Goal: Navigation & Orientation: Find specific page/section

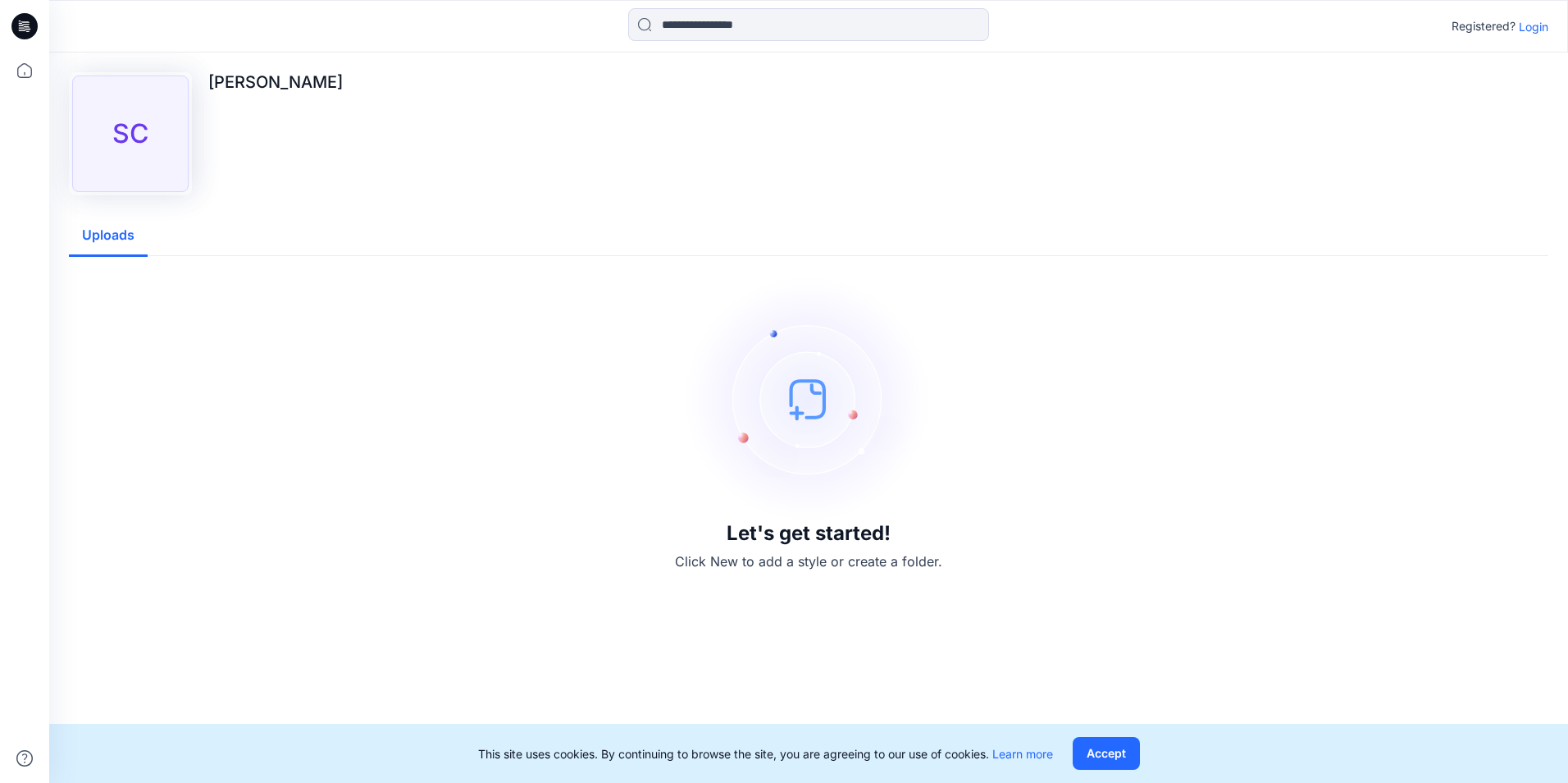
click at [92, 240] on button "Uploads" at bounding box center [109, 235] width 79 height 42
click at [1099, 745] on button "Accept" at bounding box center [1106, 752] width 67 height 33
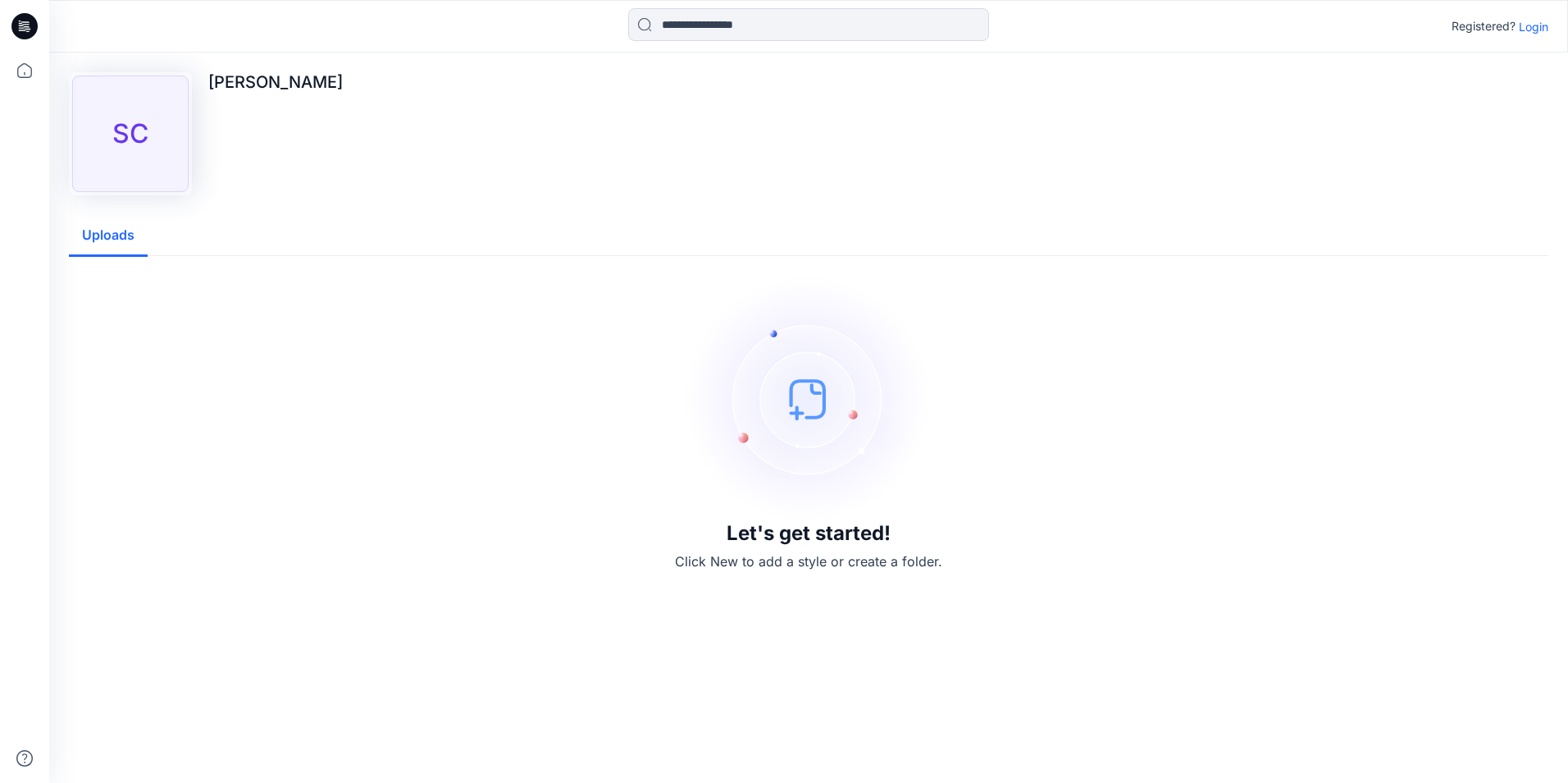
click at [755, 541] on h3 "Let's get started!" at bounding box center [808, 533] width 164 height 23
click at [1528, 23] on p "Login" at bounding box center [1533, 26] width 30 height 17
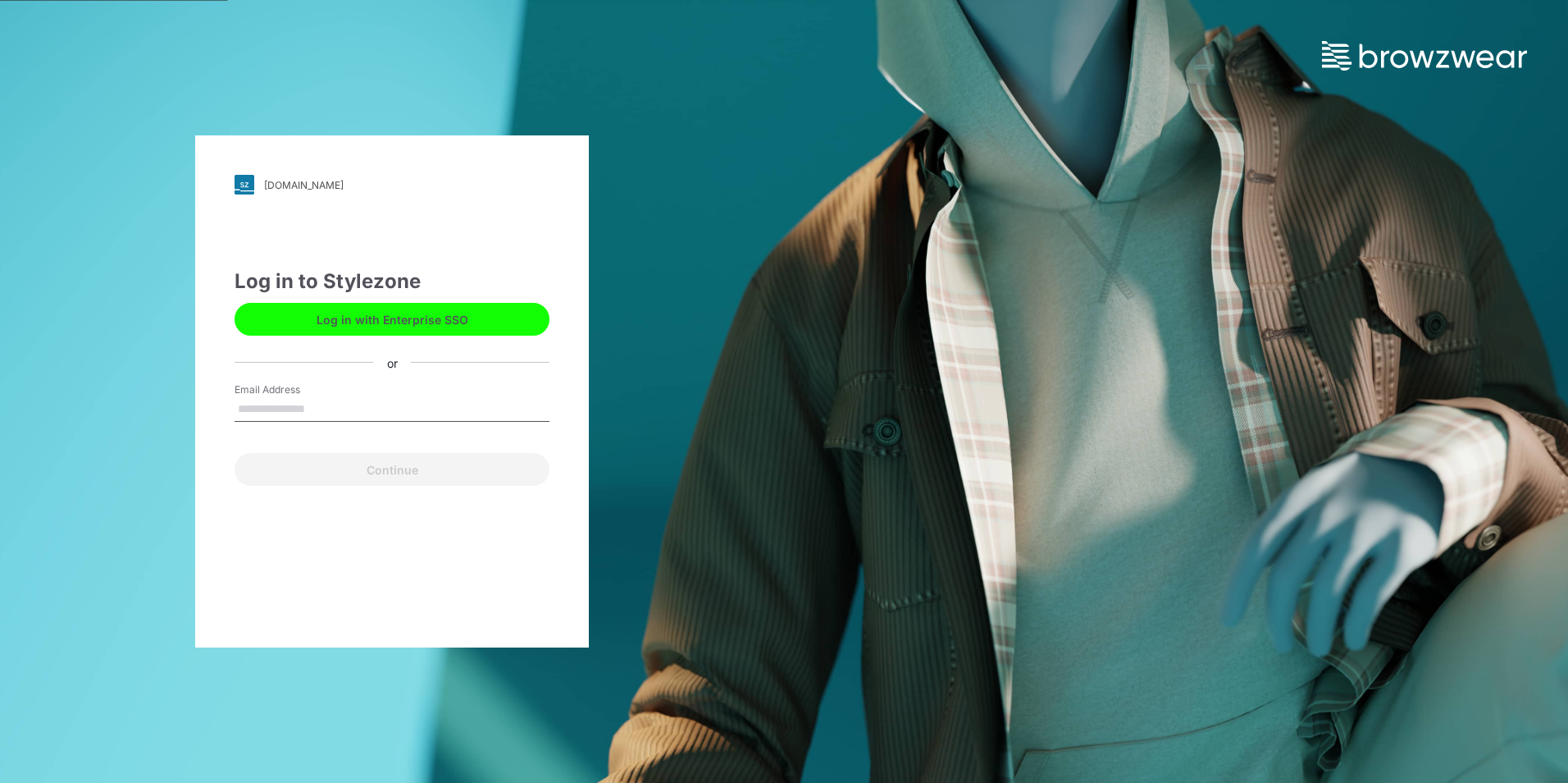
click at [297, 404] on input "Email Address" at bounding box center [391, 409] width 315 height 24
type input "**********"
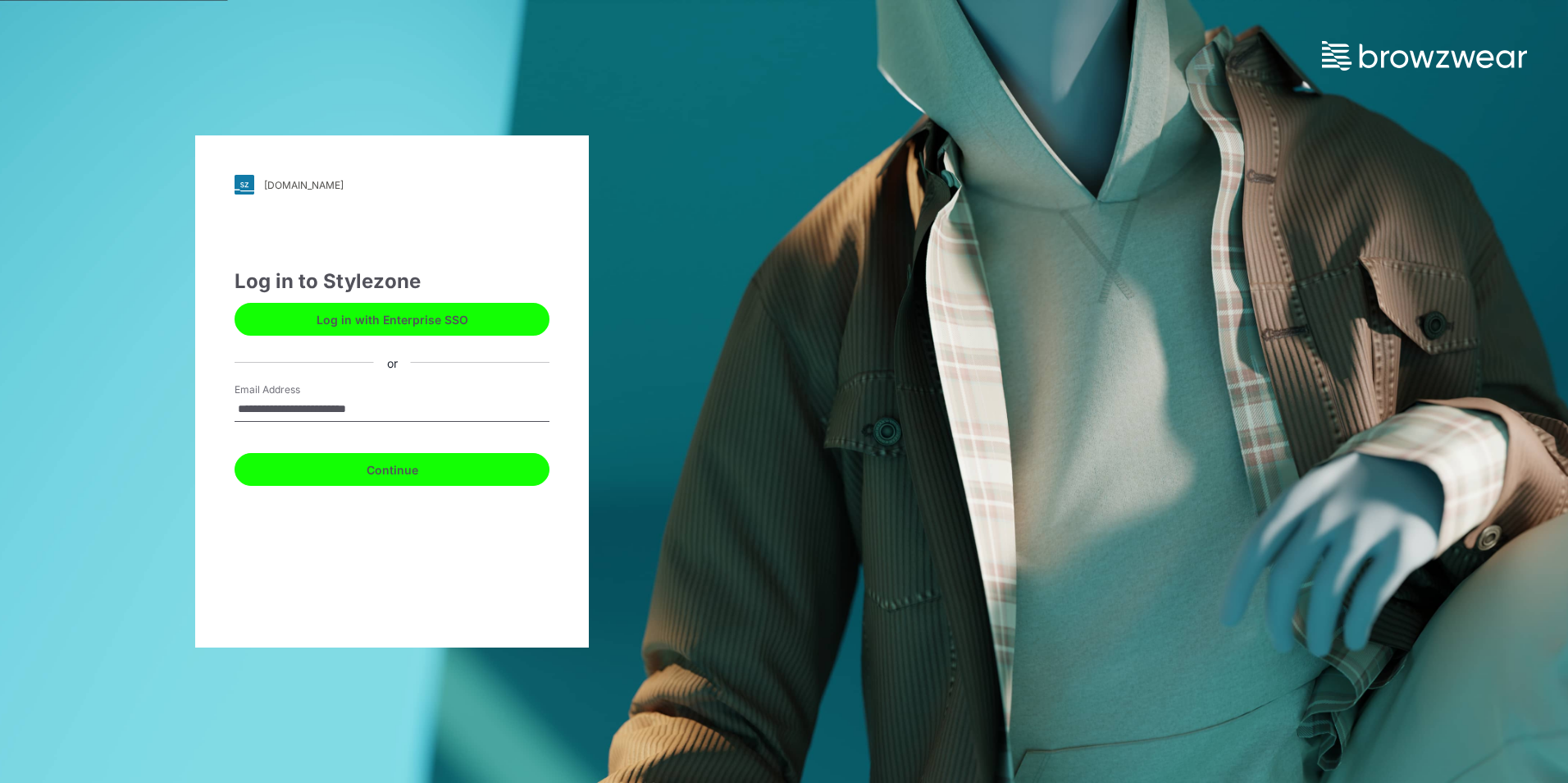
click at [381, 466] on button "Continue" at bounding box center [391, 469] width 315 height 33
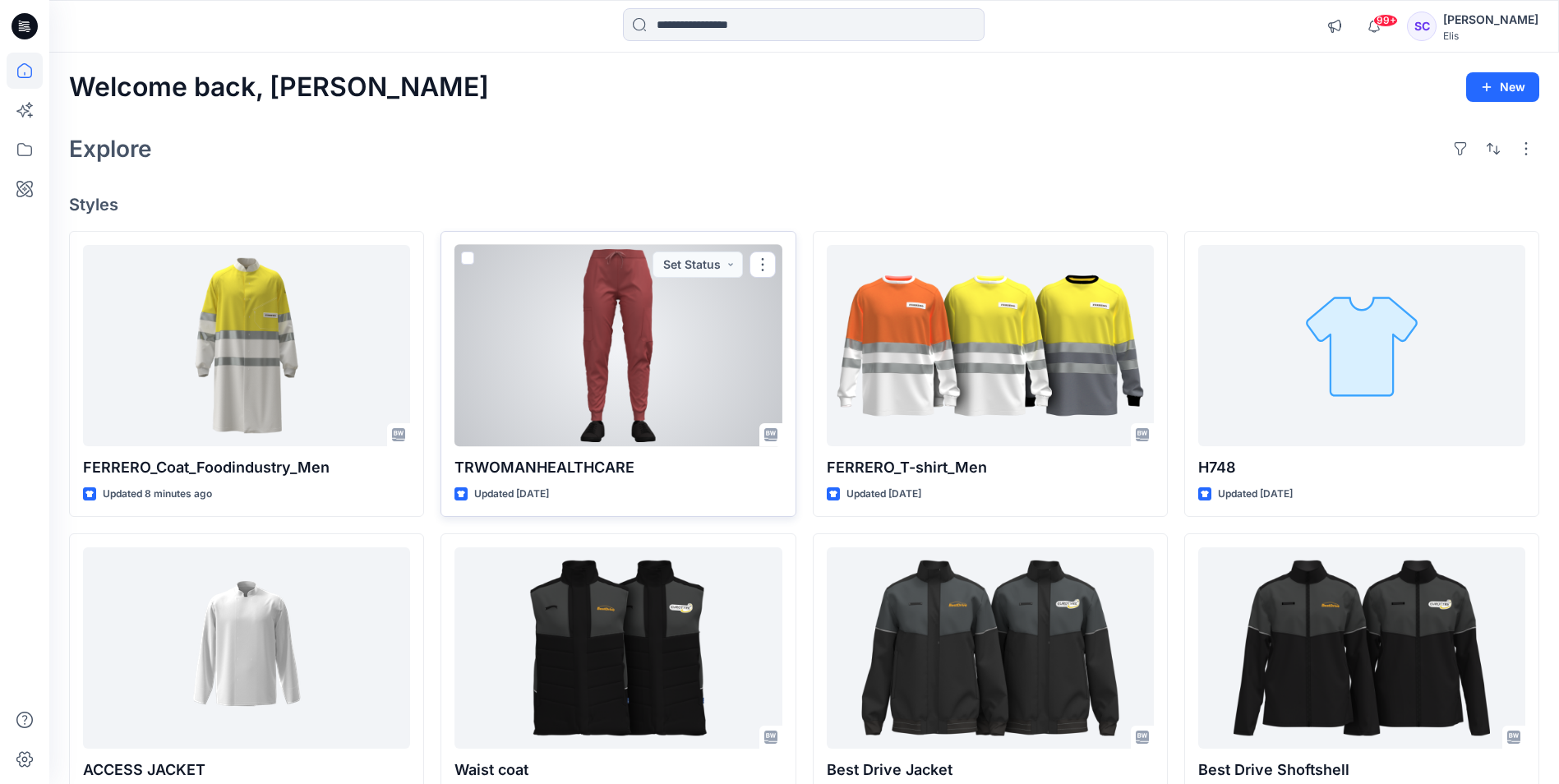
click at [642, 324] on div at bounding box center [618, 345] width 327 height 201
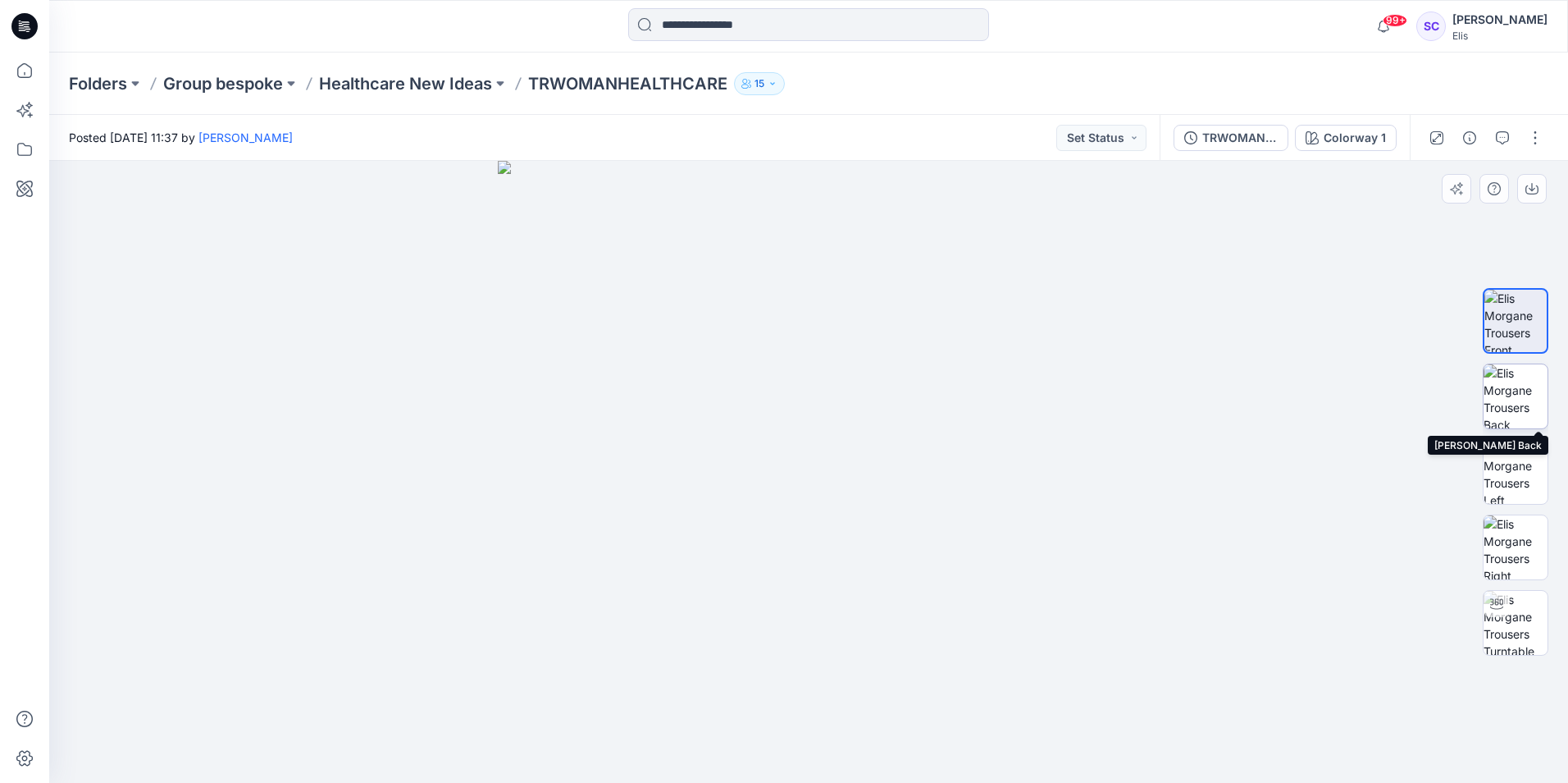
click at [1519, 387] on img at bounding box center [1515, 396] width 64 height 64
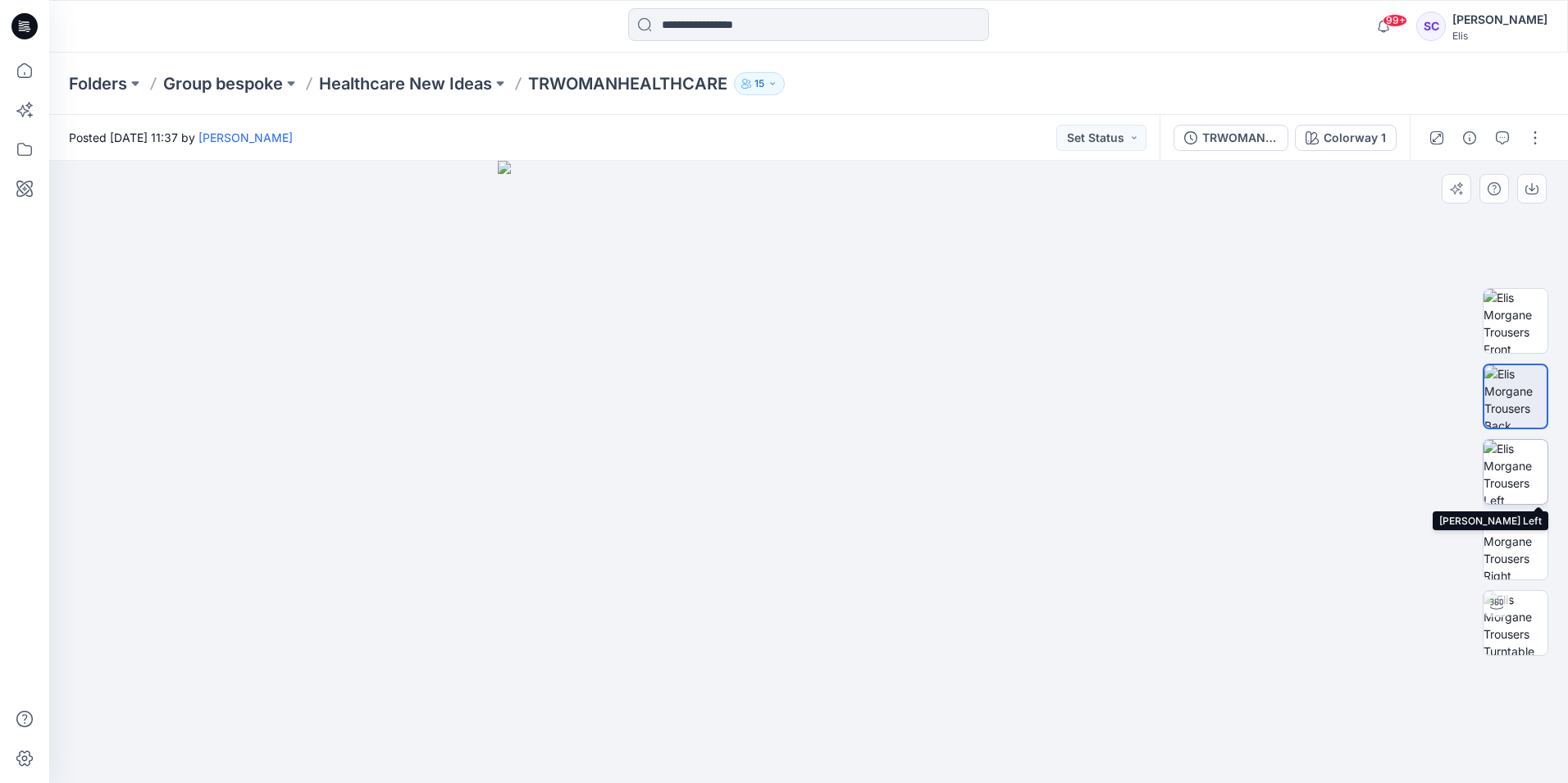
click at [1517, 473] on img at bounding box center [1515, 471] width 64 height 64
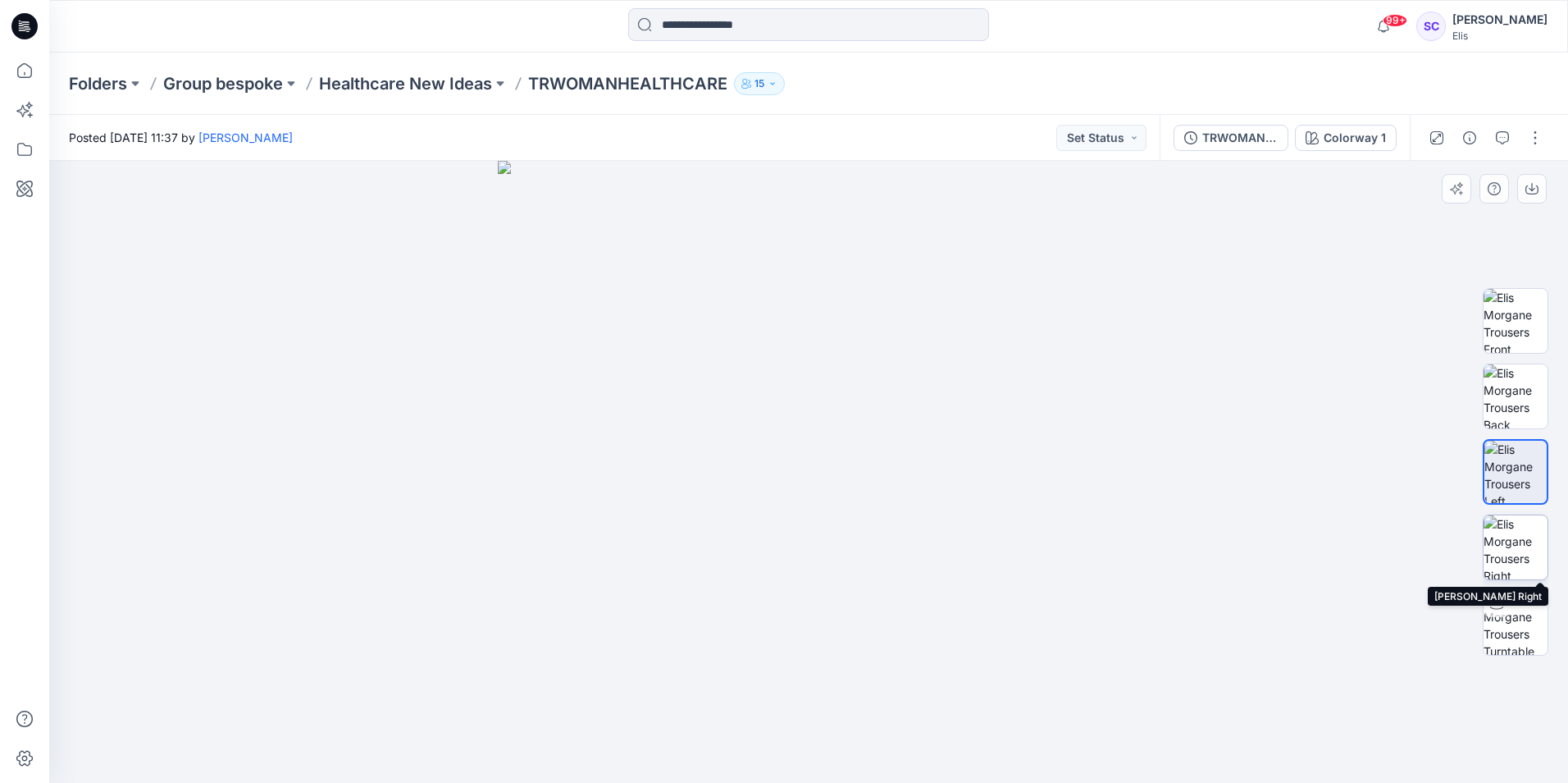
click at [1524, 550] on img at bounding box center [1515, 547] width 64 height 64
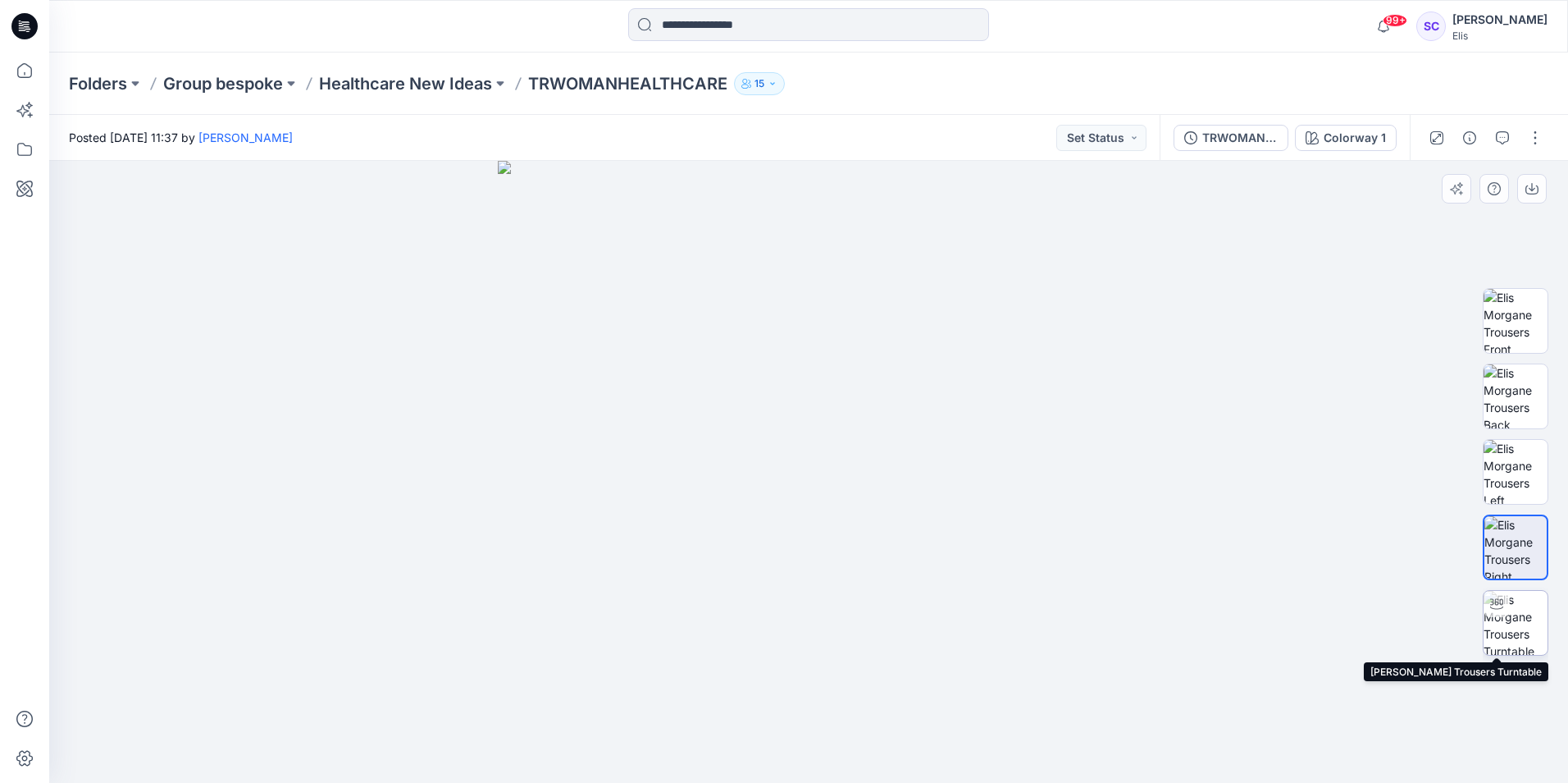
click at [1521, 633] on img at bounding box center [1515, 622] width 64 height 64
click at [1531, 622] on img at bounding box center [1515, 622] width 62 height 62
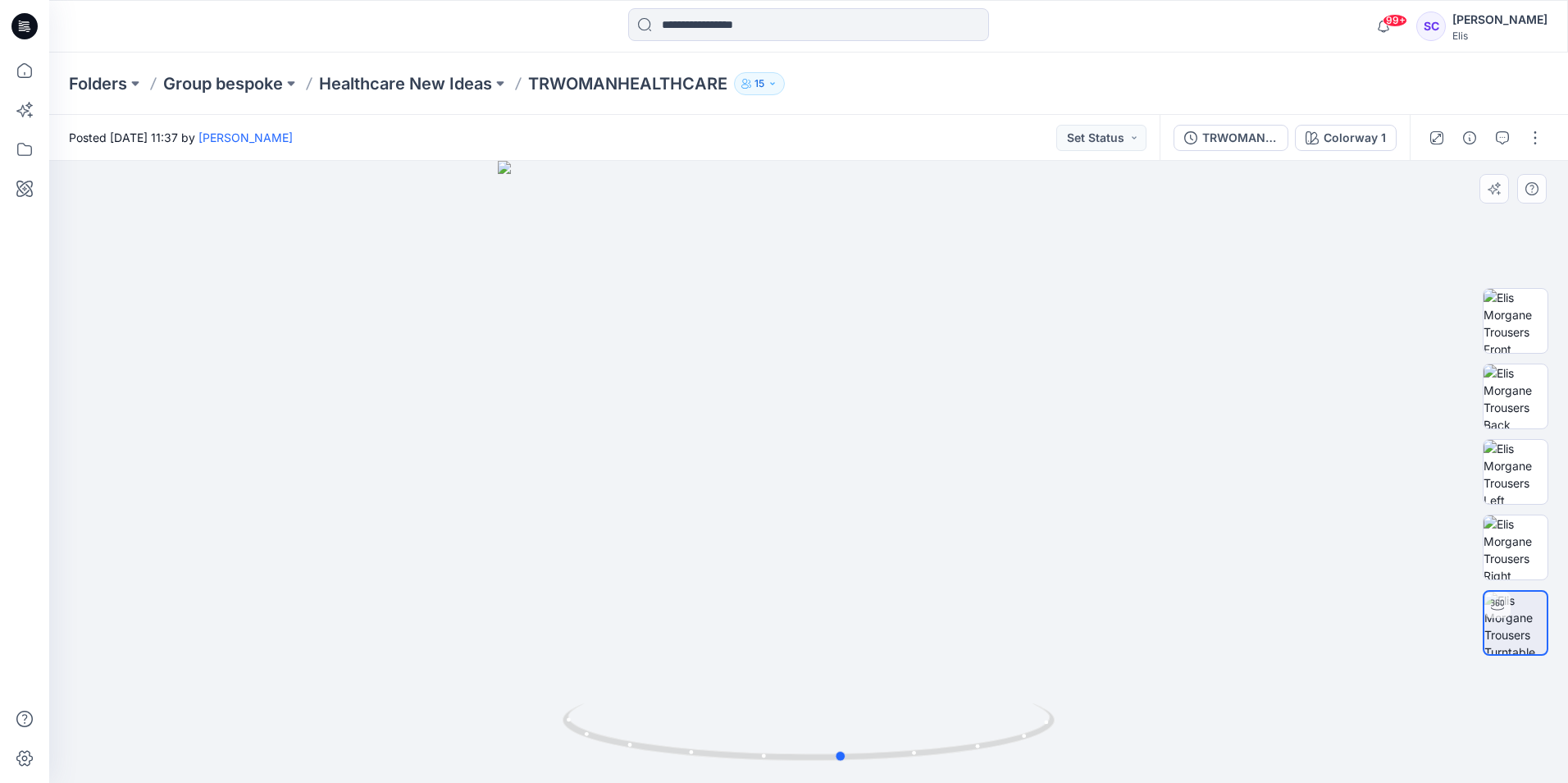
drag, startPoint x: 998, startPoint y: 583, endPoint x: 1031, endPoint y: 537, distance: 56.6
click at [1031, 537] on div at bounding box center [809, 471] width 1519 height 622
click at [1207, 509] on div at bounding box center [809, 471] width 1519 height 622
drag, startPoint x: 897, startPoint y: 612, endPoint x: 845, endPoint y: 629, distance: 54.7
click at [845, 629] on div at bounding box center [809, 471] width 1519 height 622
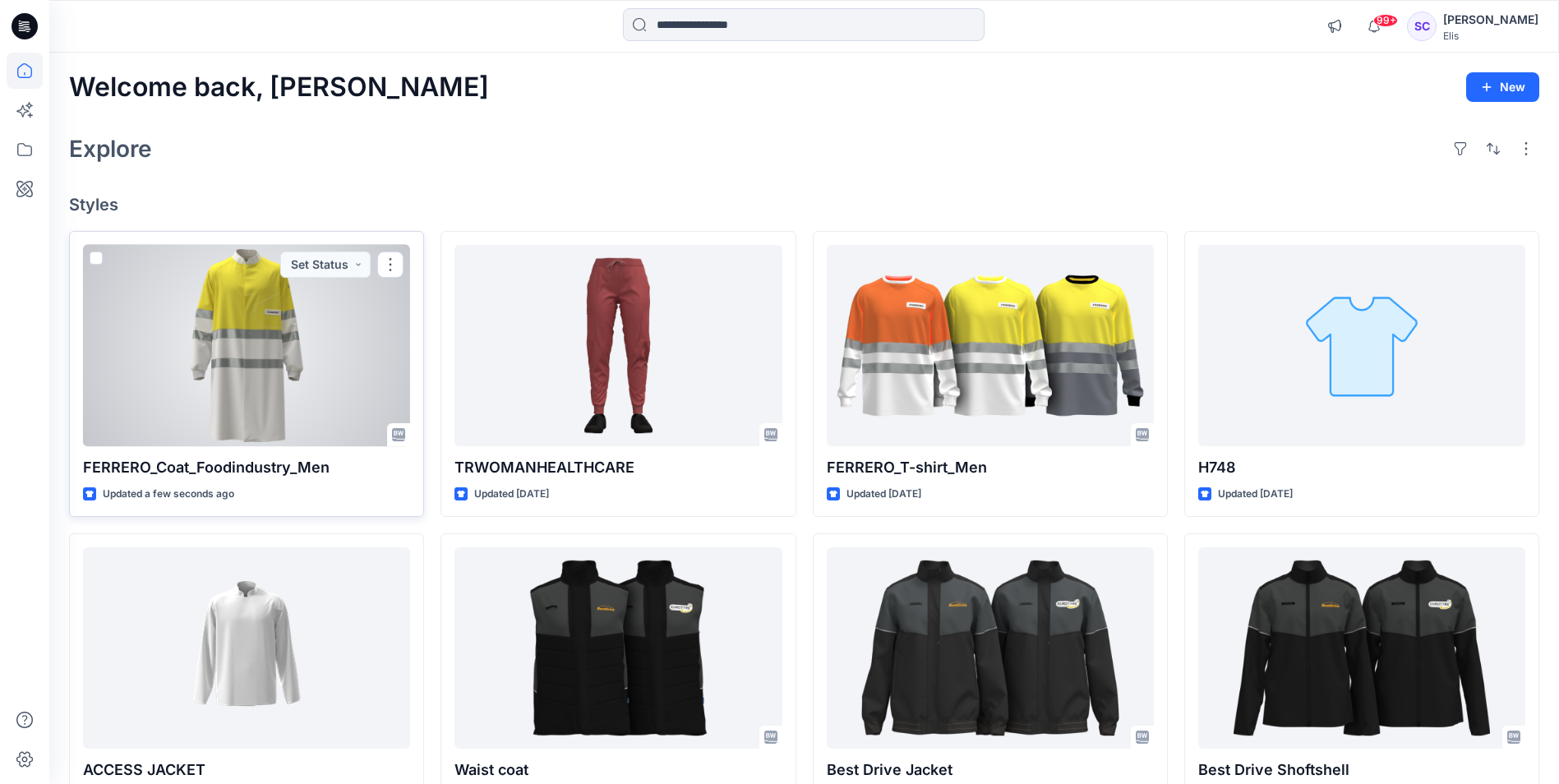
scroll to position [82, 0]
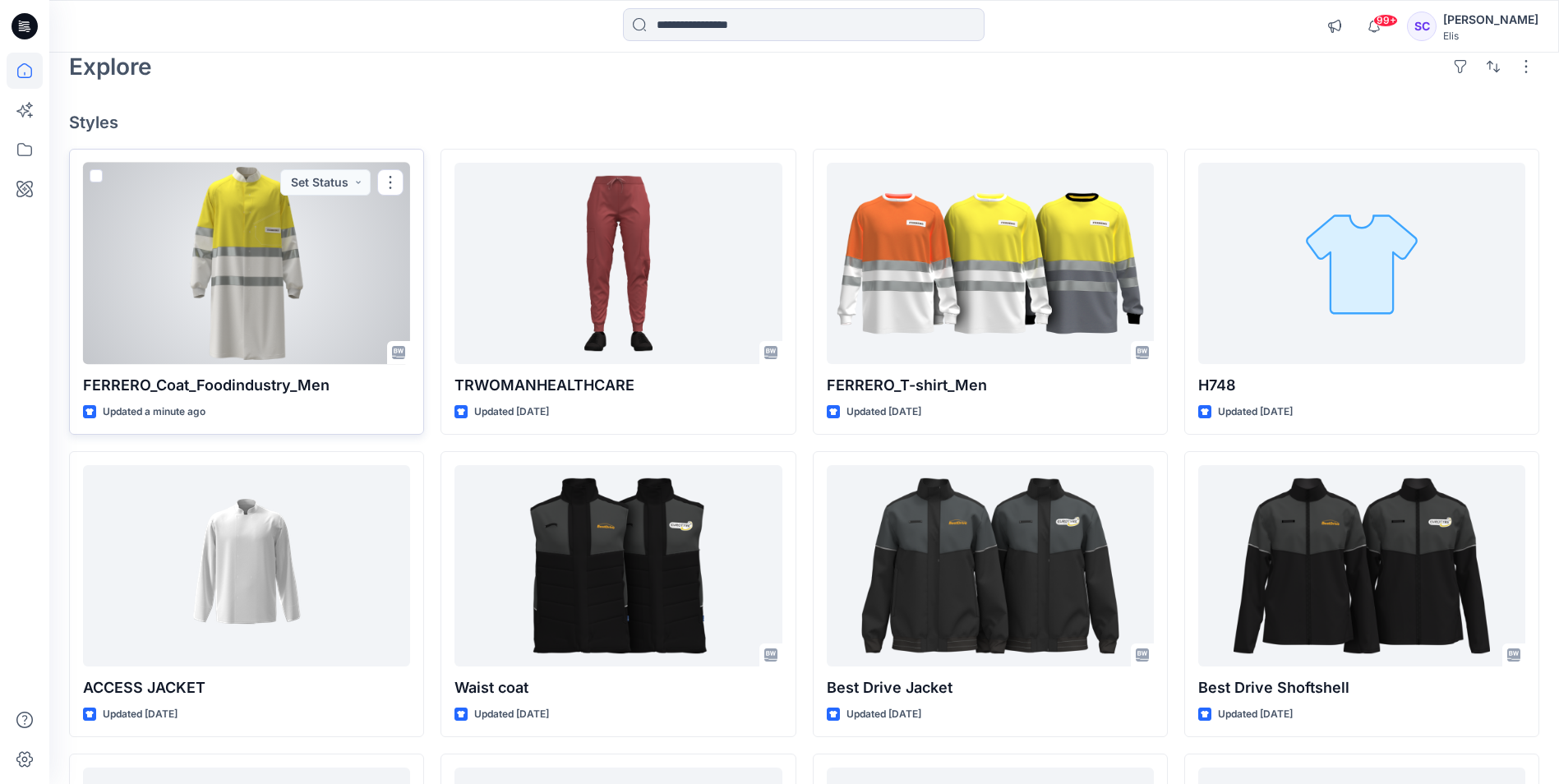
click at [224, 353] on div at bounding box center [246, 263] width 327 height 201
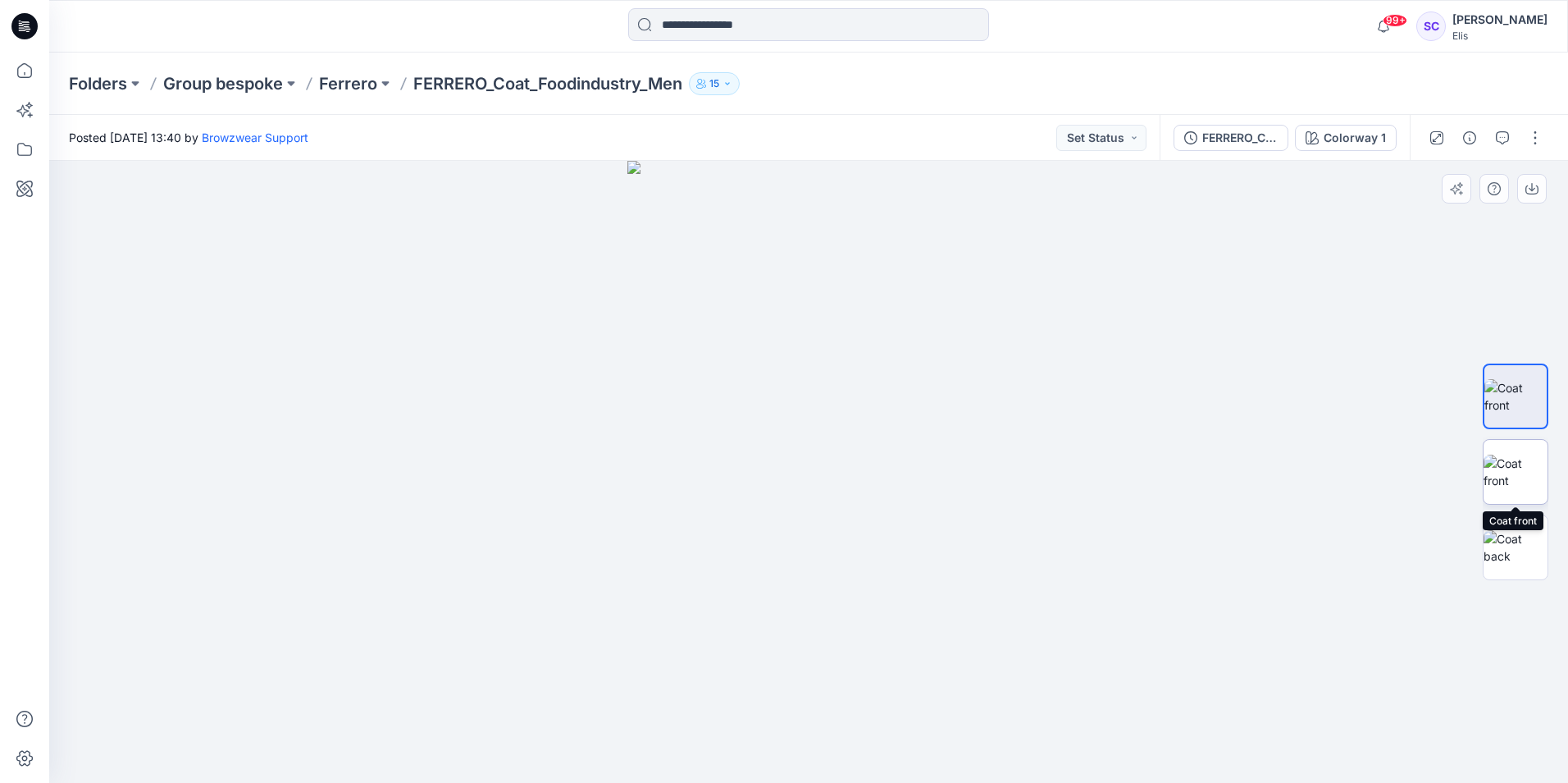
click at [1514, 479] on img at bounding box center [1515, 471] width 64 height 34
click at [1514, 537] on img at bounding box center [1515, 547] width 64 height 34
drag, startPoint x: 777, startPoint y: 502, endPoint x: 766, endPoint y: 483, distance: 22.0
click at [766, 483] on img at bounding box center [808, 471] width 350 height 622
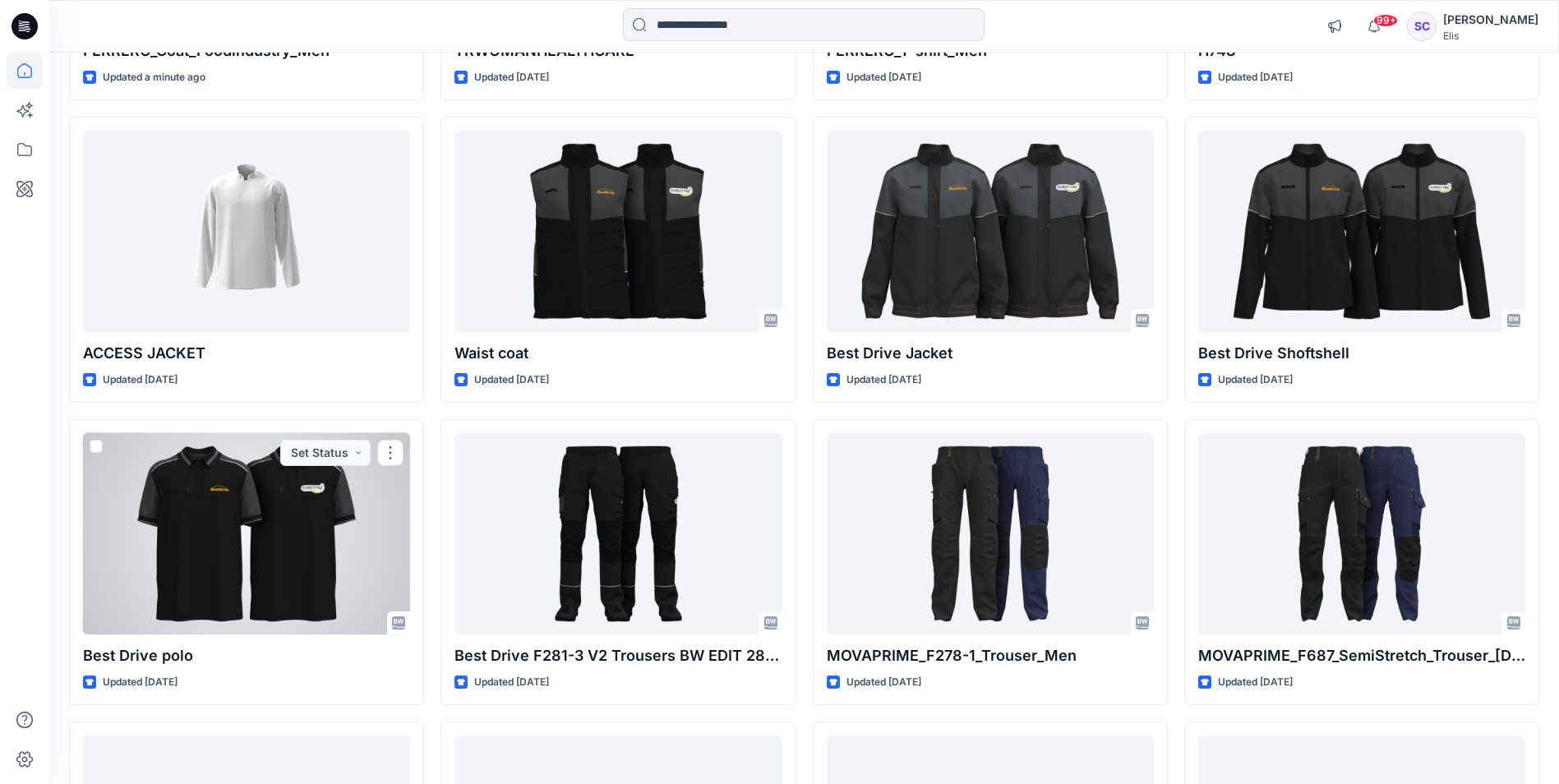
scroll to position [499, 0]
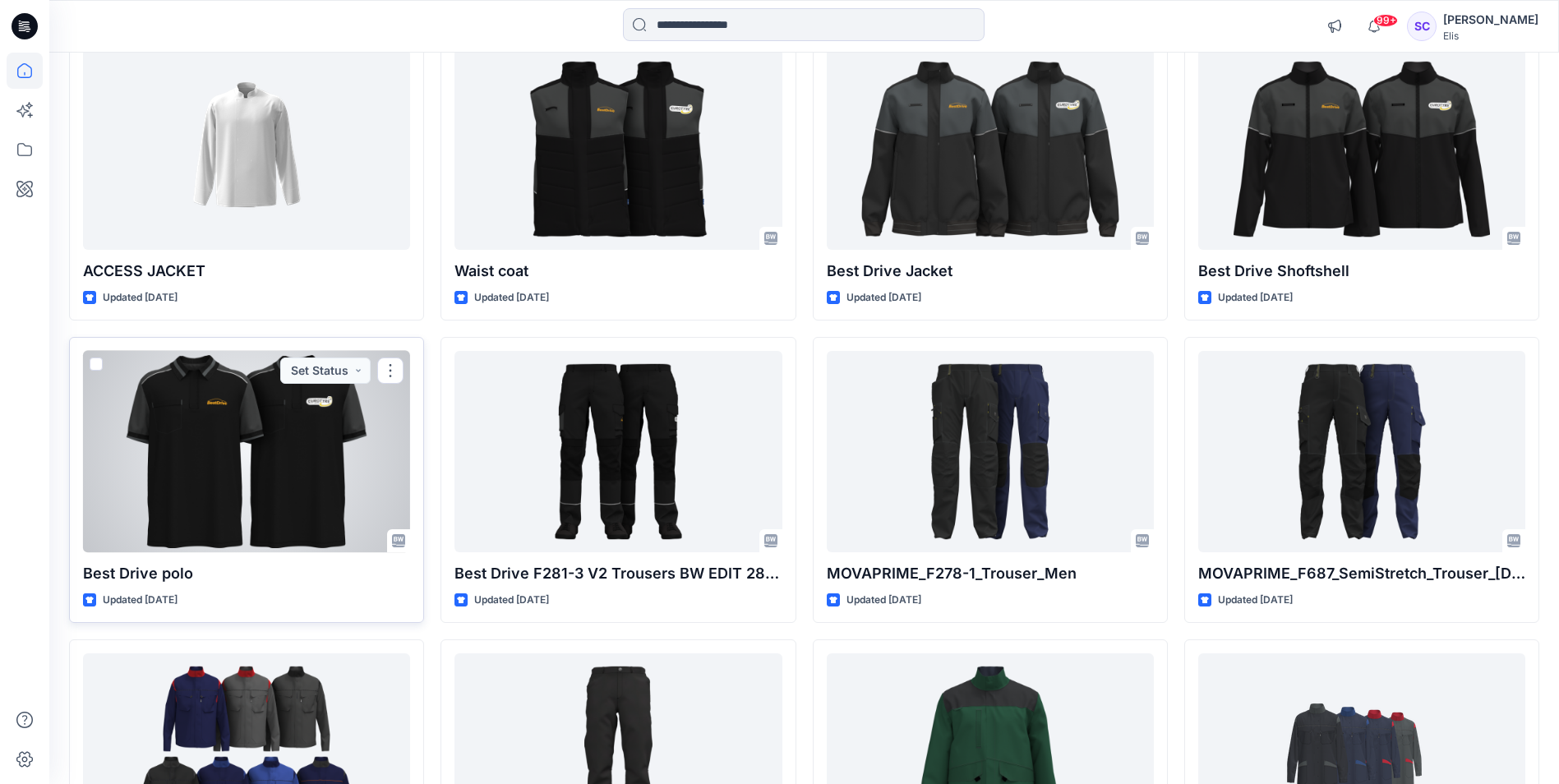
click at [260, 453] on div at bounding box center [246, 451] width 327 height 201
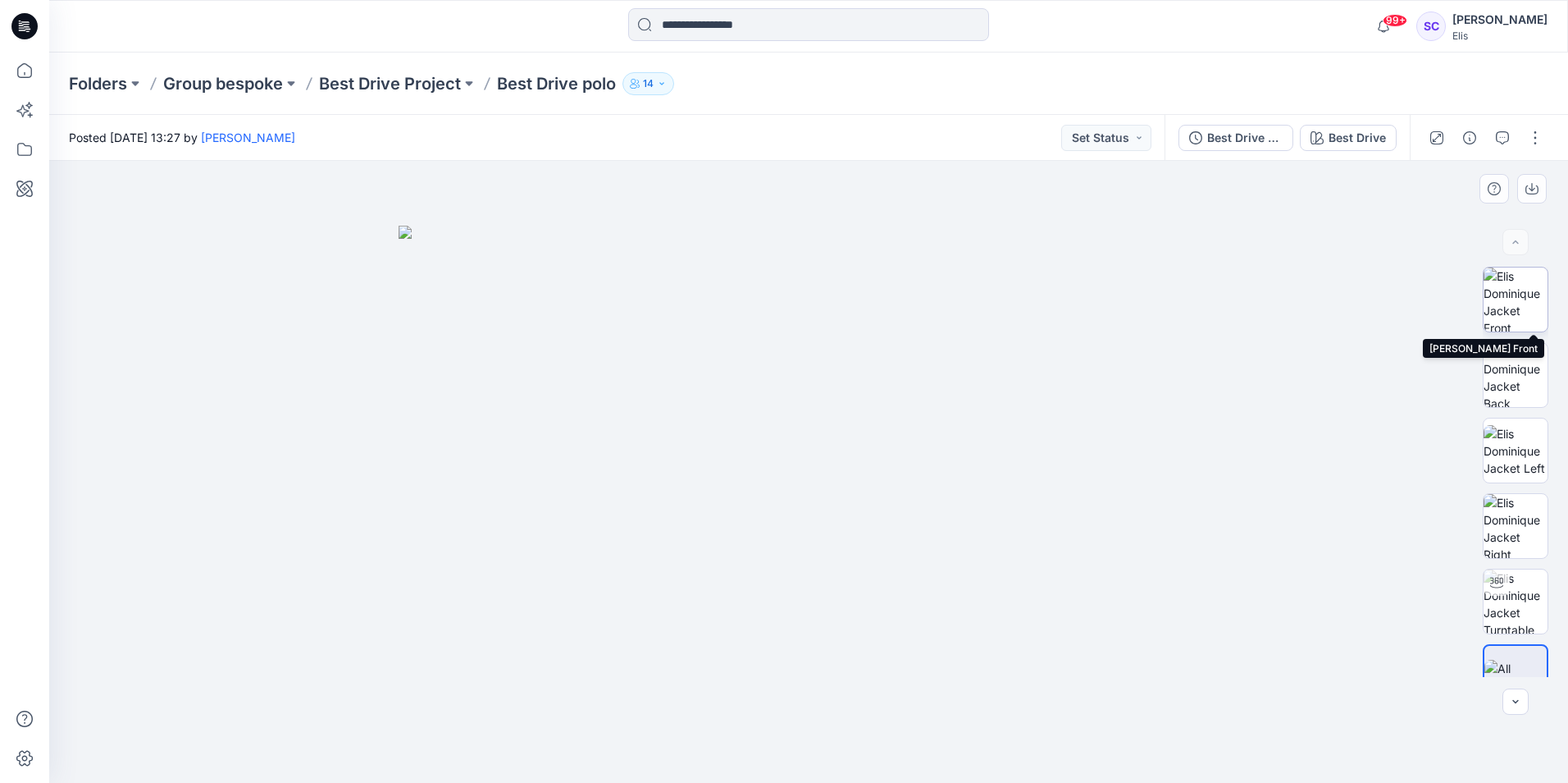
click at [1515, 300] on img at bounding box center [1515, 299] width 64 height 64
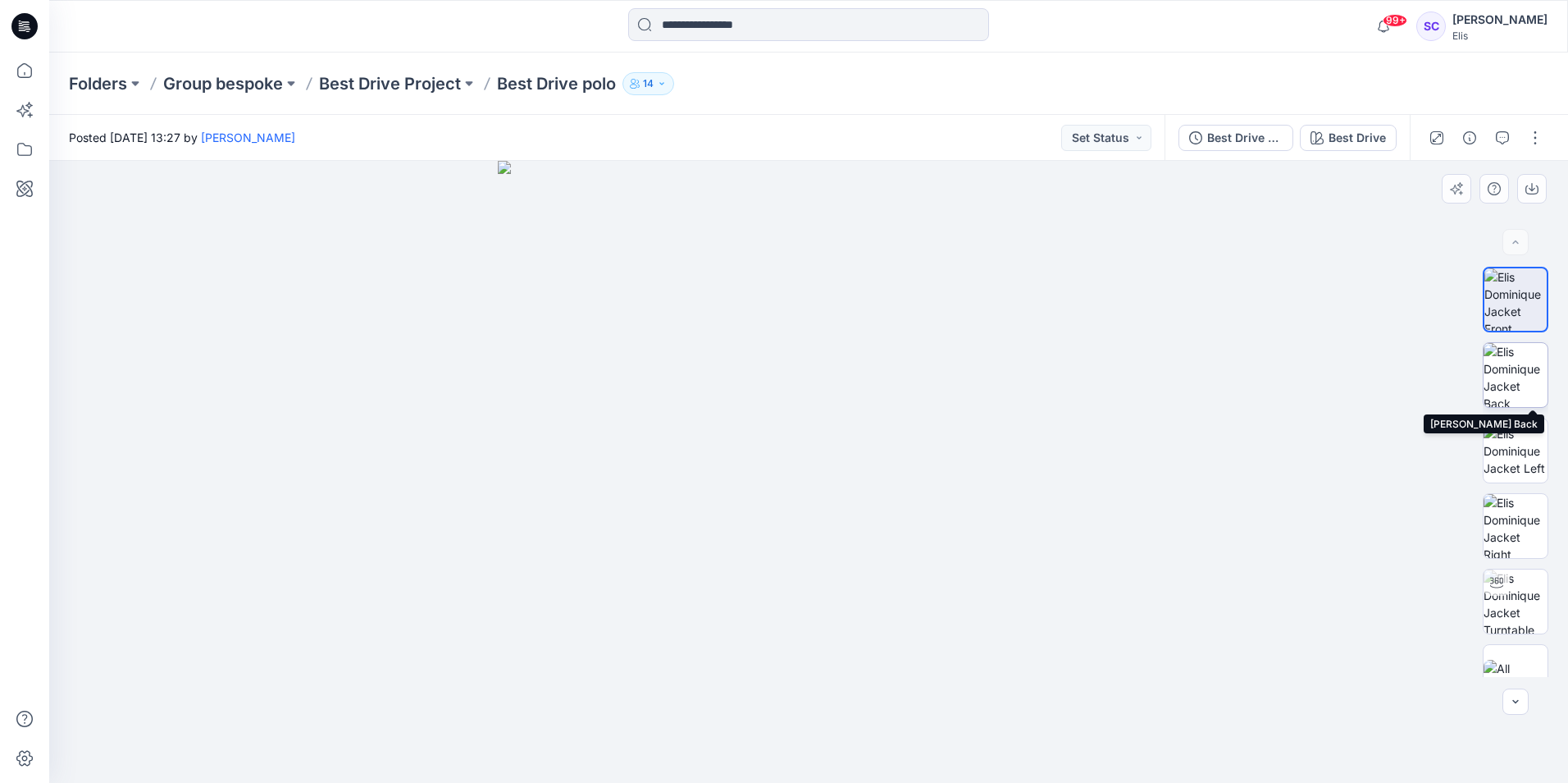
click at [1513, 355] on img at bounding box center [1515, 374] width 64 height 64
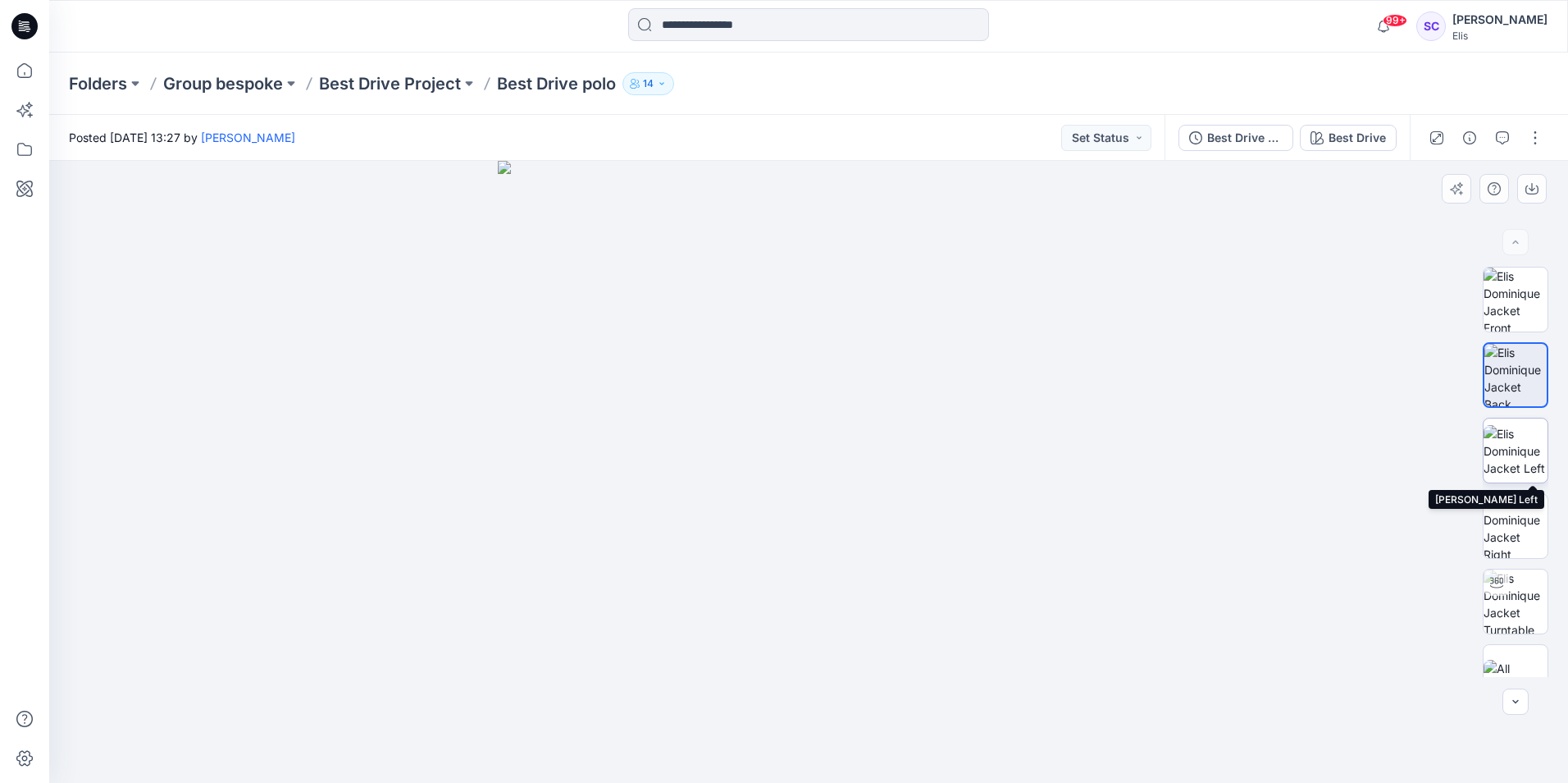
click at [1513, 436] on img at bounding box center [1515, 451] width 64 height 52
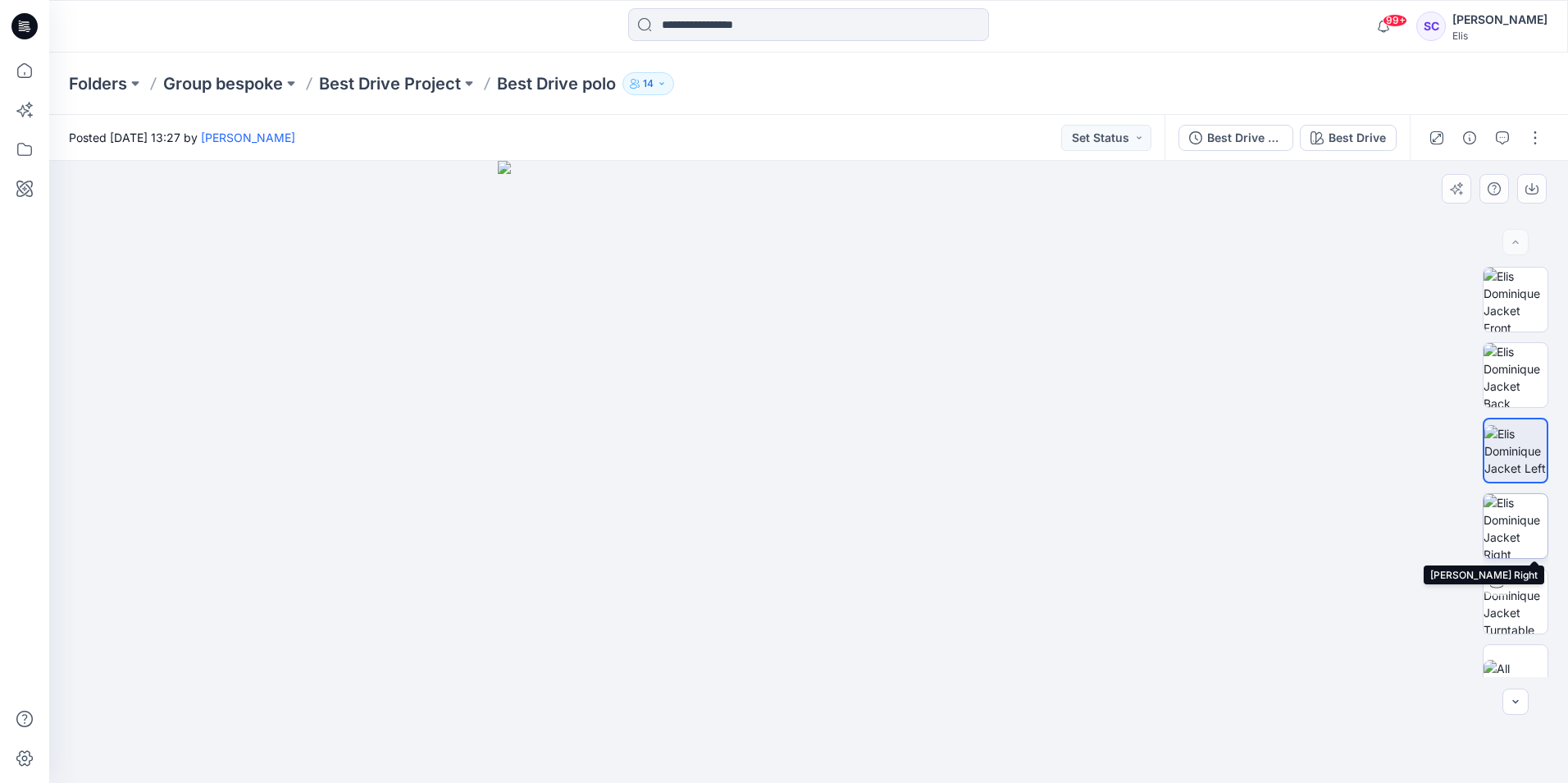
click at [1509, 506] on img at bounding box center [1515, 525] width 64 height 64
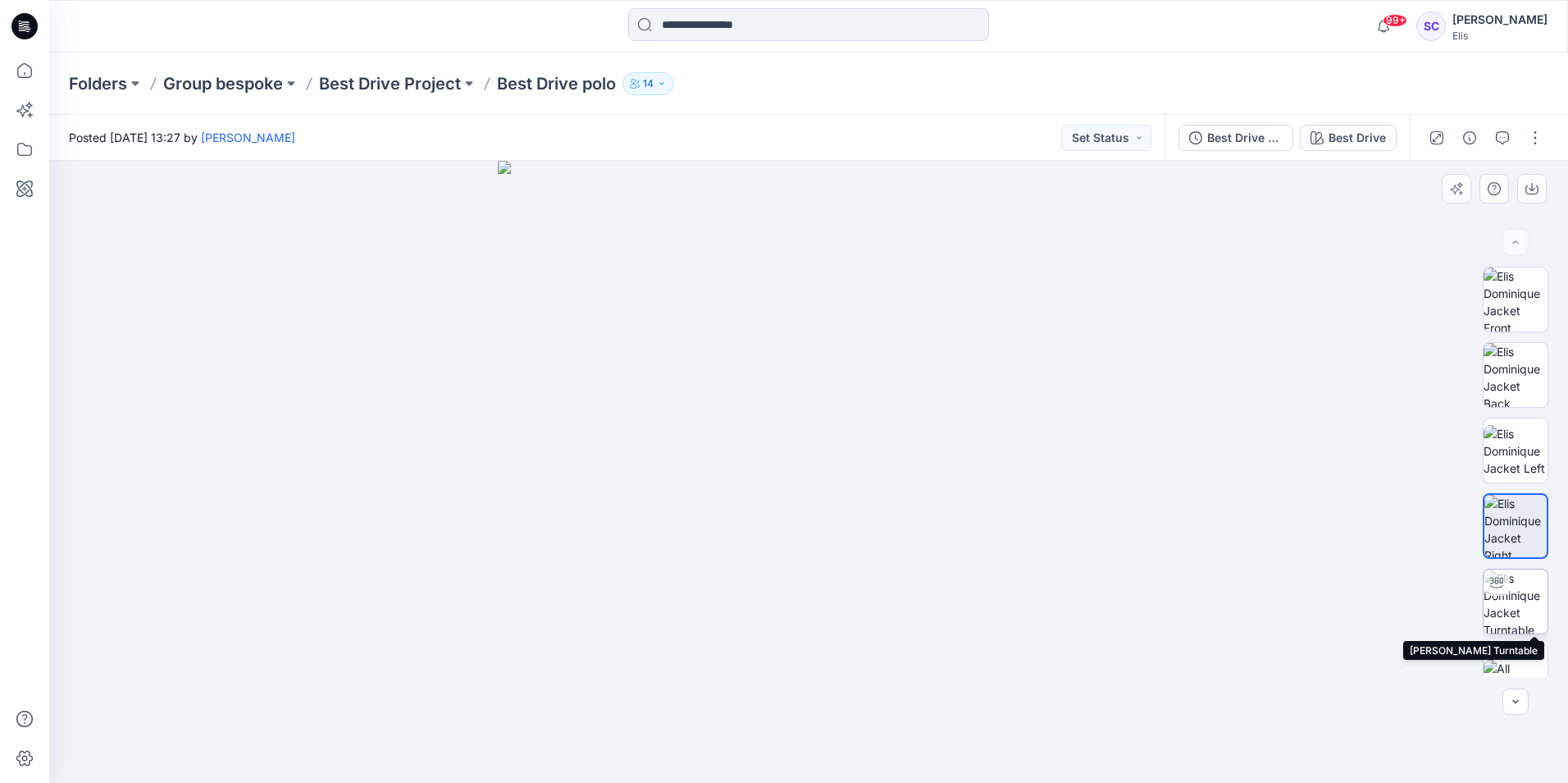
click at [1521, 588] on img at bounding box center [1515, 601] width 64 height 64
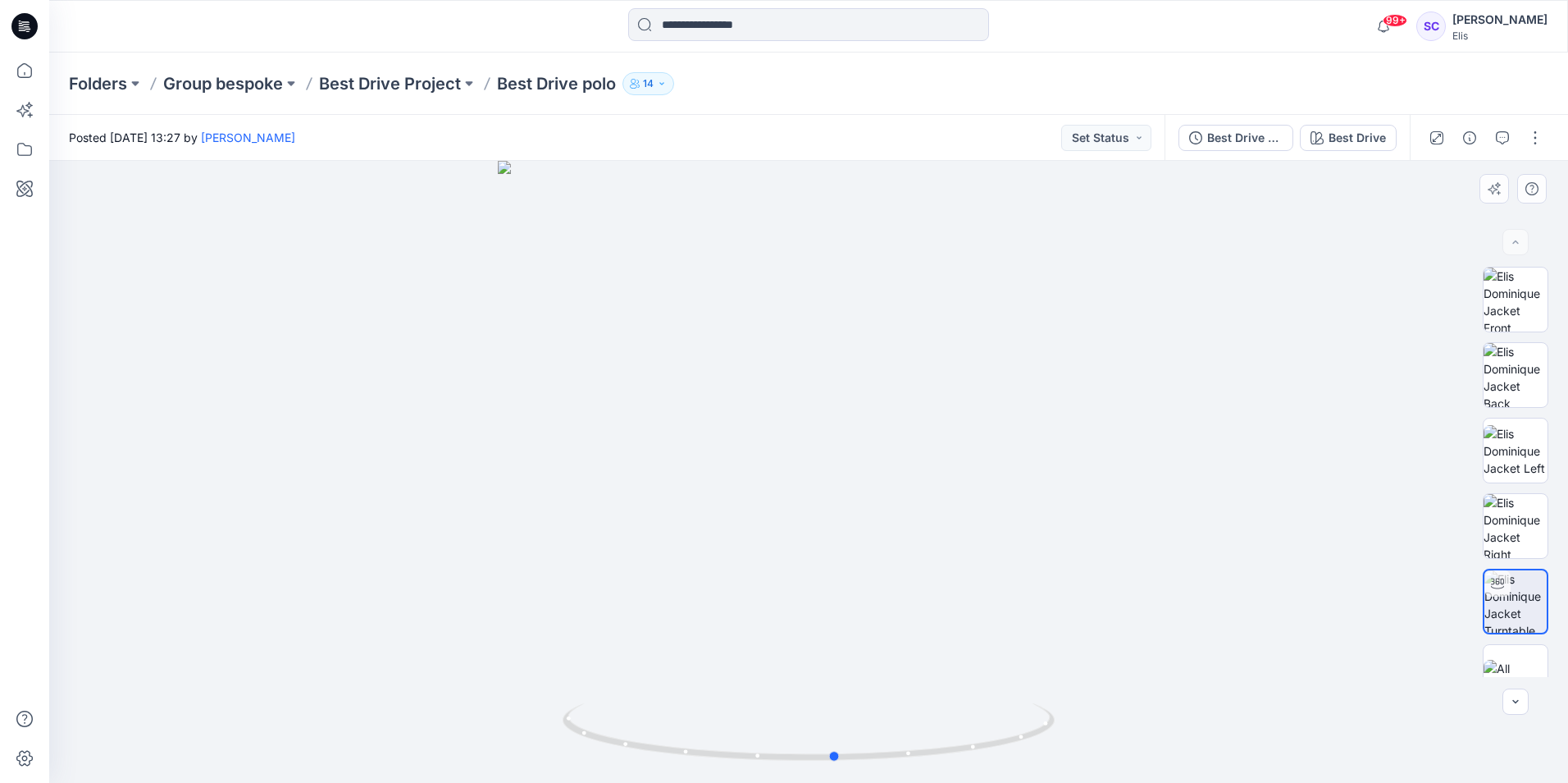
drag, startPoint x: 1022, startPoint y: 761, endPoint x: 557, endPoint y: 641, distance: 480.2
click at [557, 641] on div at bounding box center [809, 471] width 1519 height 622
